Goal: Ask a question

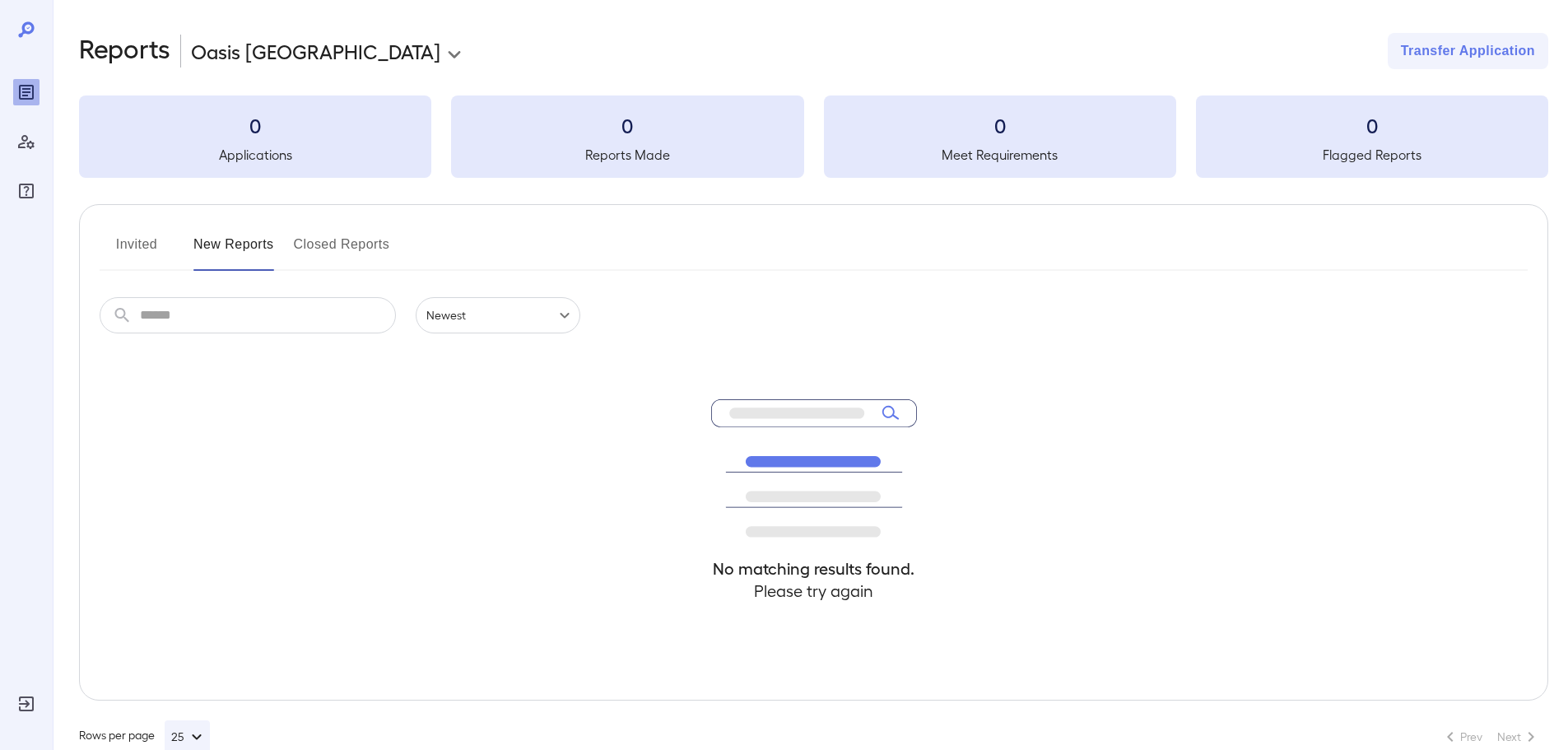
click at [28, 28] on icon at bounding box center [27, 30] width 20 height 20
click at [28, 87] on icon "Reports" at bounding box center [27, 93] width 20 height 20
click at [26, 147] on icon "Manage Users" at bounding box center [27, 142] width 20 height 20
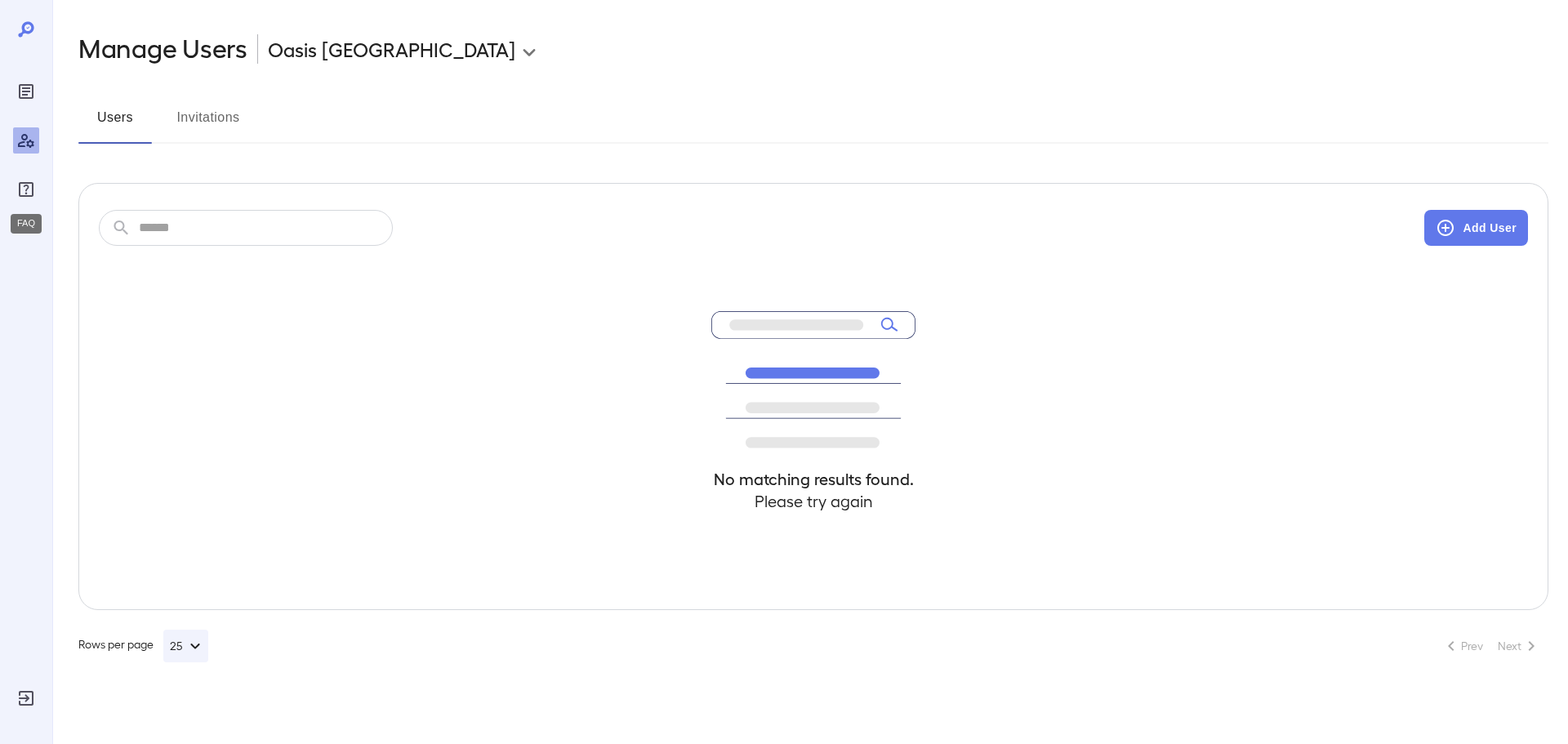
click at [28, 187] on icon "FAQ" at bounding box center [26, 189] width 15 height 15
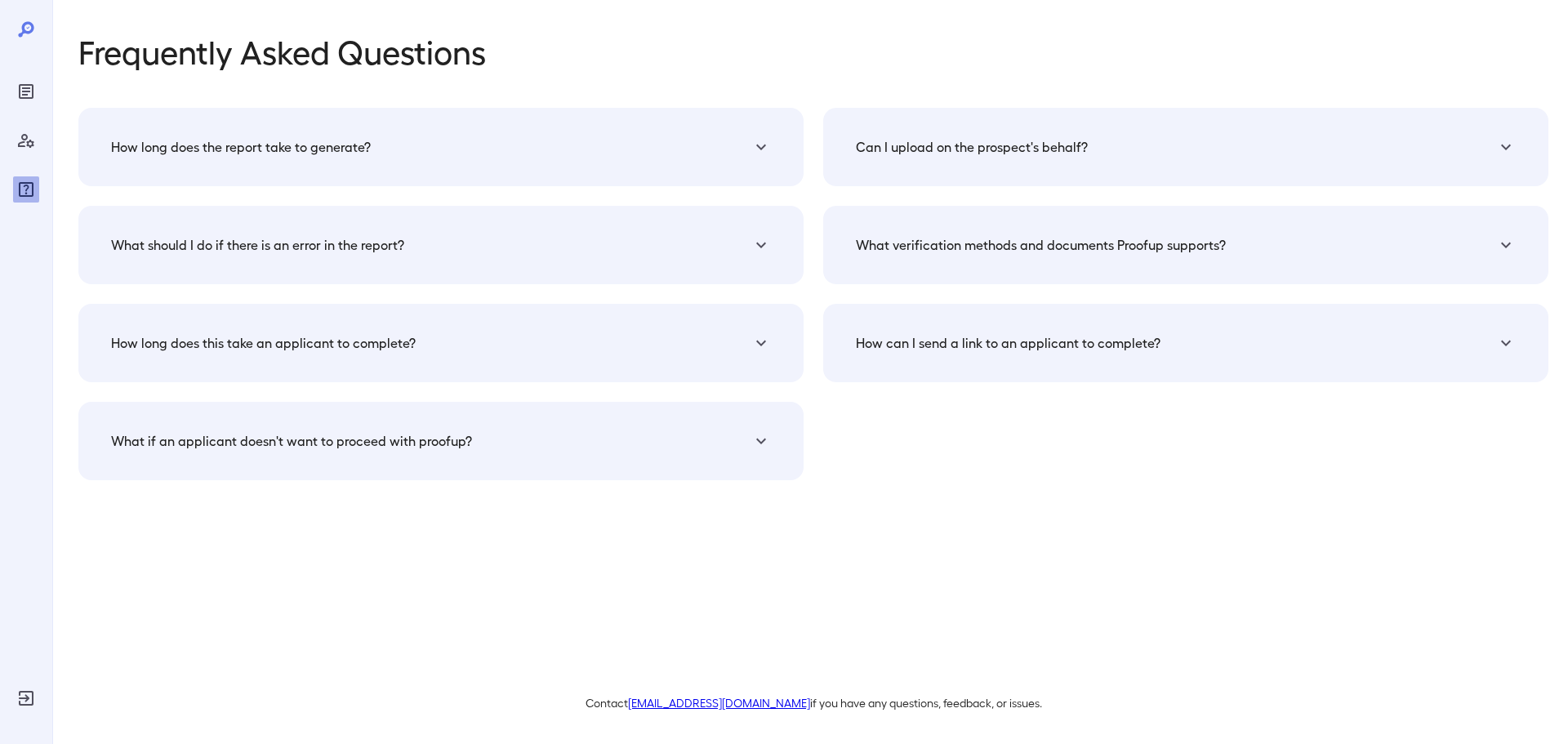
click at [25, 29] on icon at bounding box center [25, 28] width 15 height 15
click at [719, 701] on link "[EMAIL_ADDRESS][DOMAIN_NAME]" at bounding box center [719, 702] width 182 height 14
